Goal: Information Seeking & Learning: Learn about a topic

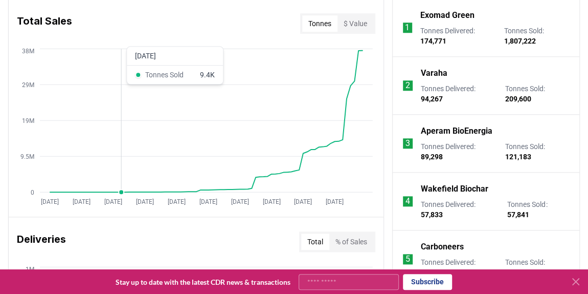
scroll to position [418, 0]
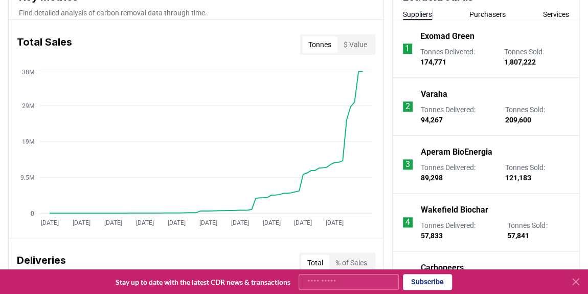
click at [129, 39] on div "Total Sales Tonnes $ Value" at bounding box center [196, 44] width 375 height 37
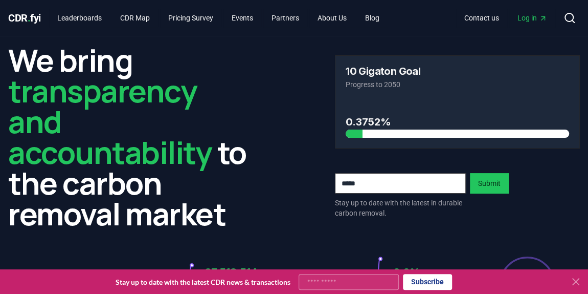
scroll to position [0, 0]
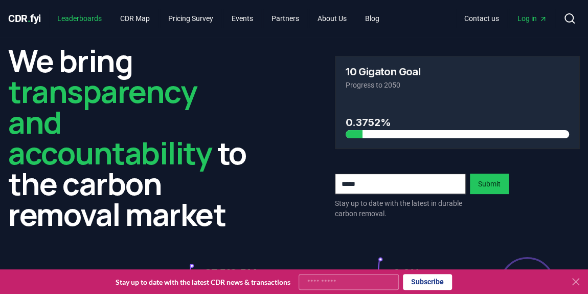
click at [74, 17] on link "Leaderboards" at bounding box center [79, 18] width 61 height 18
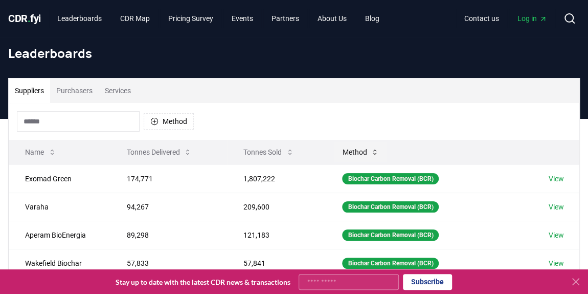
click at [329, 150] on icon at bounding box center [375, 152] width 8 height 8
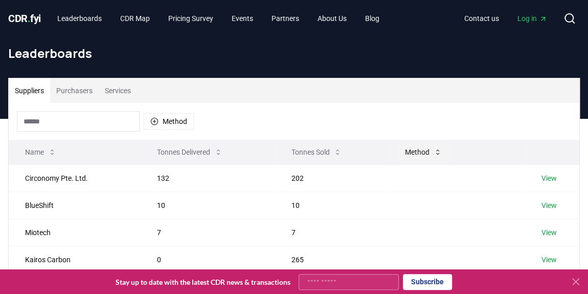
click at [329, 153] on button "Method" at bounding box center [423, 152] width 53 height 20
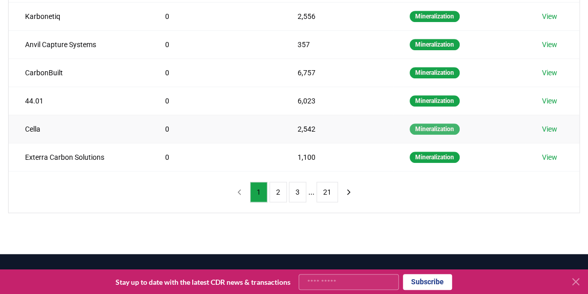
scroll to position [379, 0]
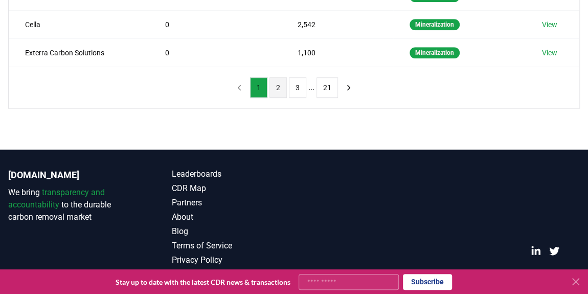
click at [278, 81] on button "2" at bounding box center [278, 87] width 17 height 20
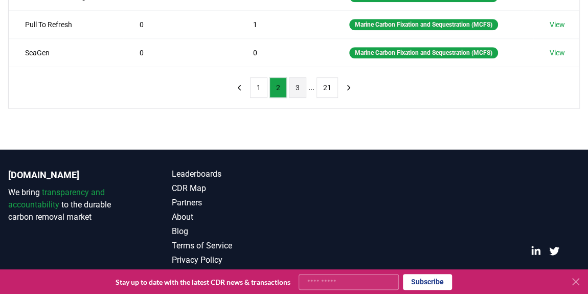
click at [290, 85] on button "3" at bounding box center [297, 87] width 17 height 20
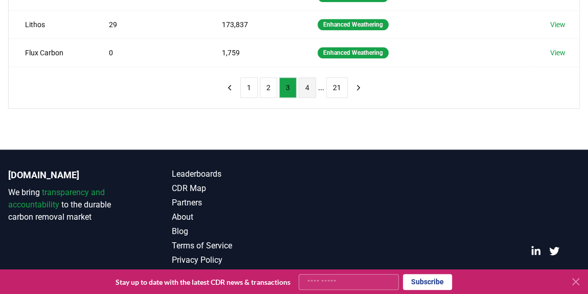
click at [311, 87] on button "4" at bounding box center [307, 87] width 17 height 20
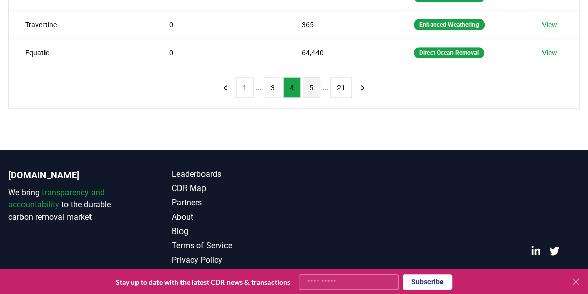
click at [309, 86] on button "5" at bounding box center [311, 87] width 17 height 20
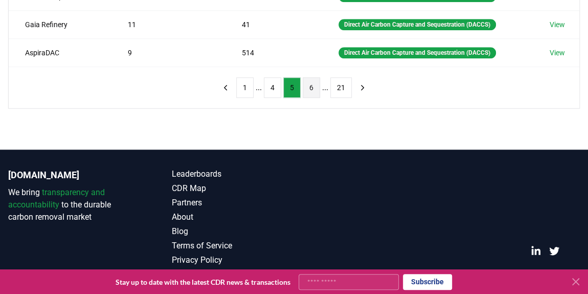
click at [312, 84] on button "6" at bounding box center [311, 87] width 17 height 20
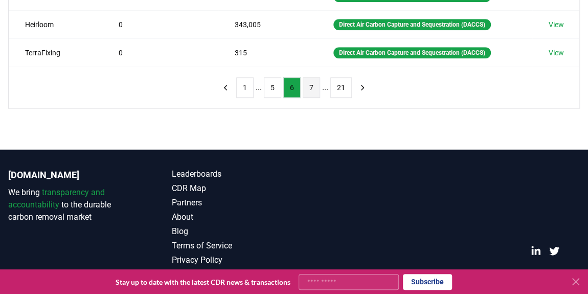
click at [312, 85] on button "7" at bounding box center [311, 87] width 17 height 20
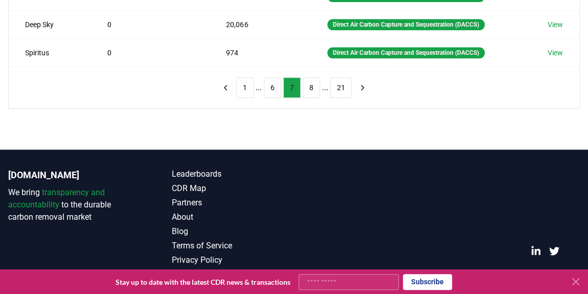
click at [312, 85] on button "8" at bounding box center [311, 87] width 17 height 20
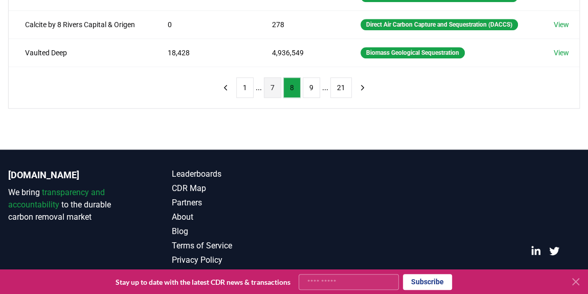
click at [312, 85] on button "9" at bounding box center [311, 87] width 17 height 20
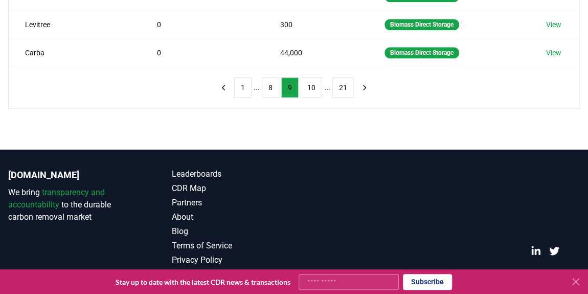
click at [312, 85] on button "10" at bounding box center [311, 87] width 21 height 20
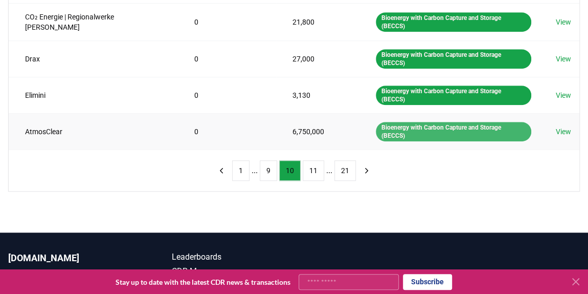
click at [329, 122] on div "Bioenergy with Carbon Capture and Storage (BECCS)" at bounding box center [454, 131] width 156 height 19
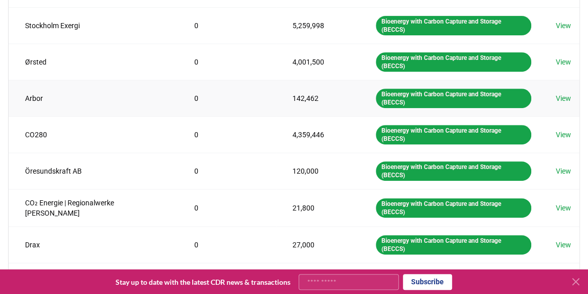
scroll to position [0, 0]
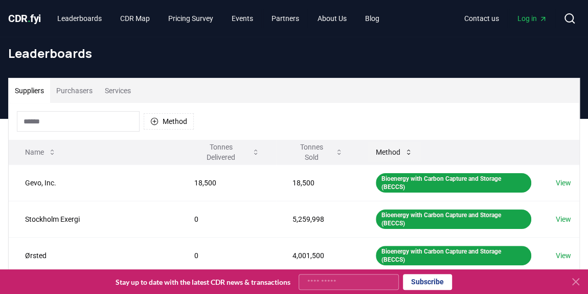
click at [329, 150] on button "Method" at bounding box center [394, 152] width 53 height 20
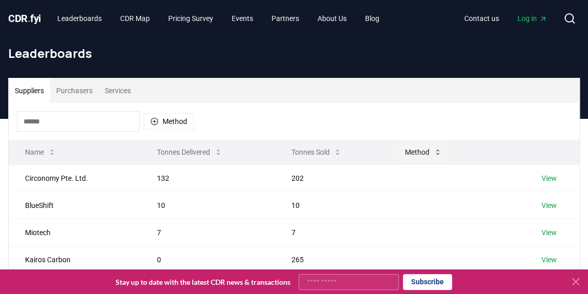
click at [329, 151] on button "Method" at bounding box center [423, 152] width 53 height 20
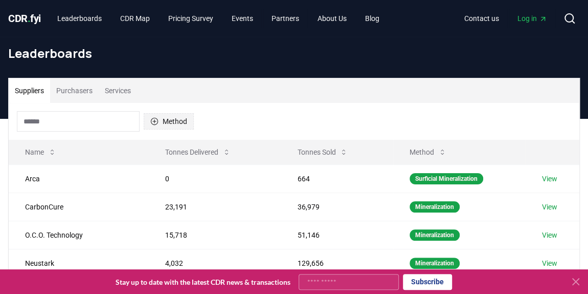
click at [173, 117] on button "Method" at bounding box center [169, 121] width 50 height 16
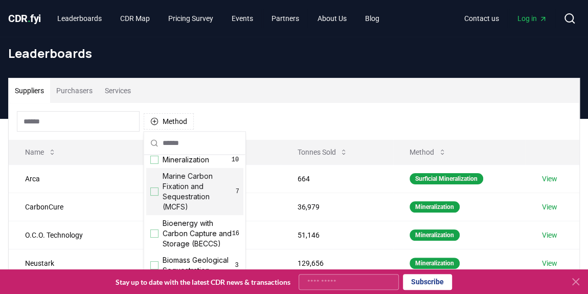
scroll to position [46, 0]
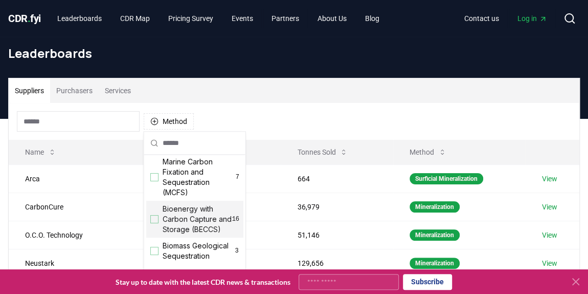
click at [154, 223] on div "Suggestions" at bounding box center [154, 219] width 8 height 8
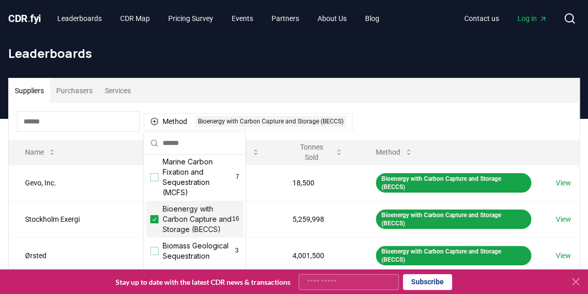
click at [329, 121] on div "Method 1 Bioenergy with Carbon Capture and Storage (BECCS)" at bounding box center [294, 121] width 571 height 37
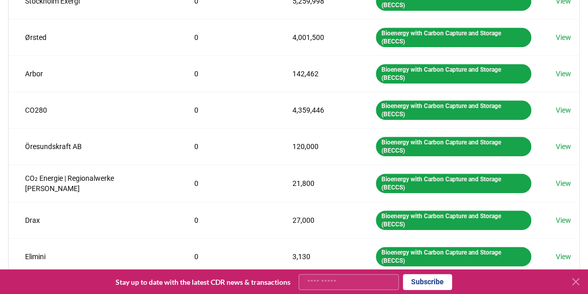
scroll to position [232, 0]
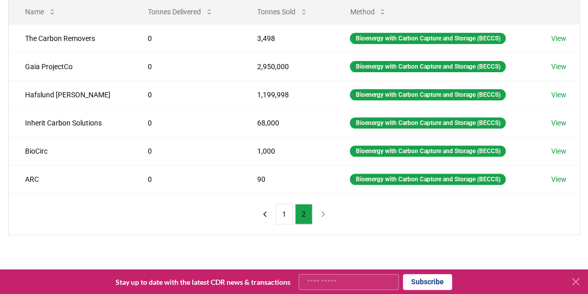
scroll to position [139, 0]
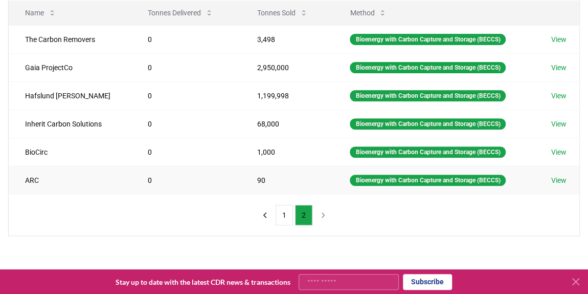
drag, startPoint x: 266, startPoint y: 172, endPoint x: 263, endPoint y: 179, distance: 6.7
click at [264, 178] on td "90" at bounding box center [287, 180] width 93 height 28
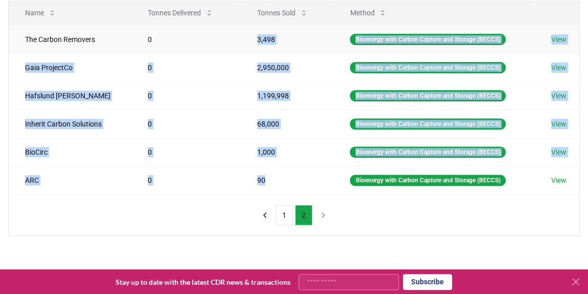
drag, startPoint x: 263, startPoint y: 179, endPoint x: 248, endPoint y: 34, distance: 145.6
click at [248, 34] on tbody "The Carbon Removers 0 3,498 Bioenergy with Carbon Capture and Storage (BECCS) V…" at bounding box center [294, 109] width 571 height 169
click at [277, 134] on td "68,000" at bounding box center [287, 123] width 93 height 28
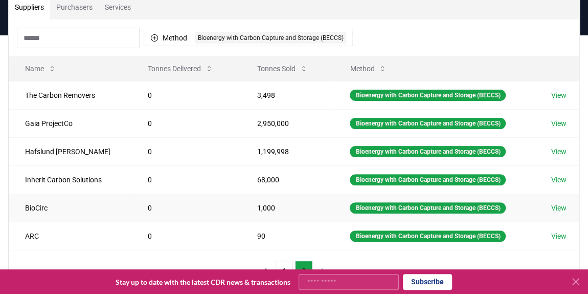
scroll to position [82, 0]
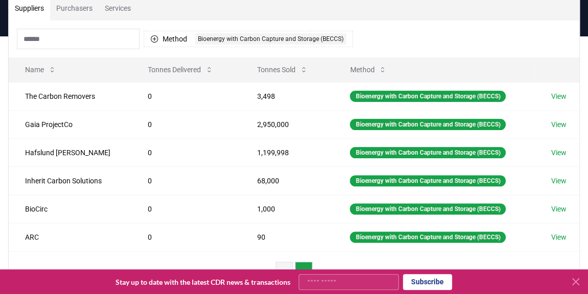
click at [286, 264] on button "1" at bounding box center [284, 271] width 17 height 20
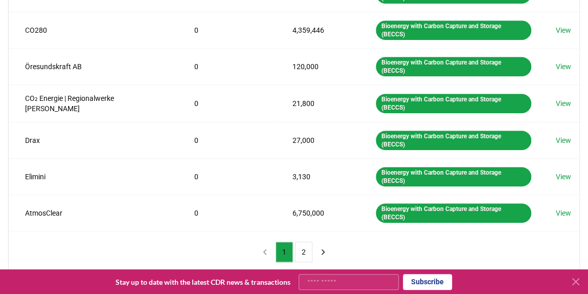
scroll to position [361, 0]
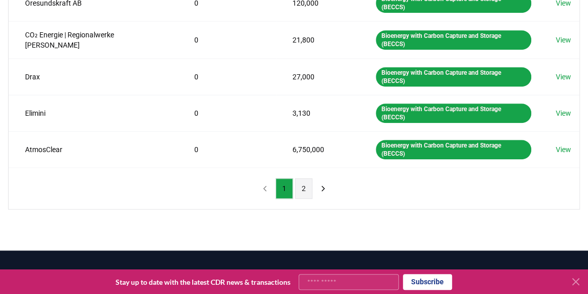
click at [306, 178] on button "2" at bounding box center [303, 188] width 17 height 20
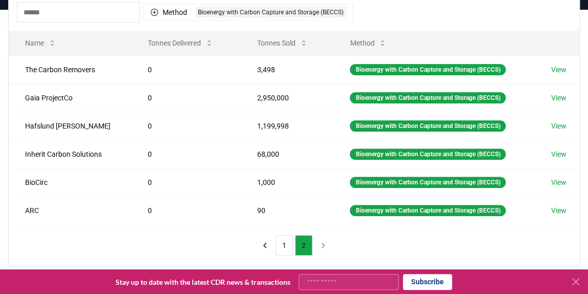
scroll to position [82, 0]
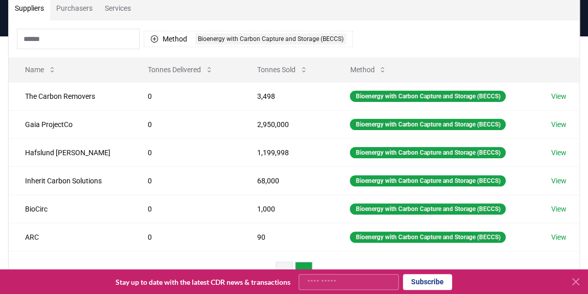
click at [286, 266] on button "1" at bounding box center [284, 271] width 17 height 20
